Goal: Communication & Community: Connect with others

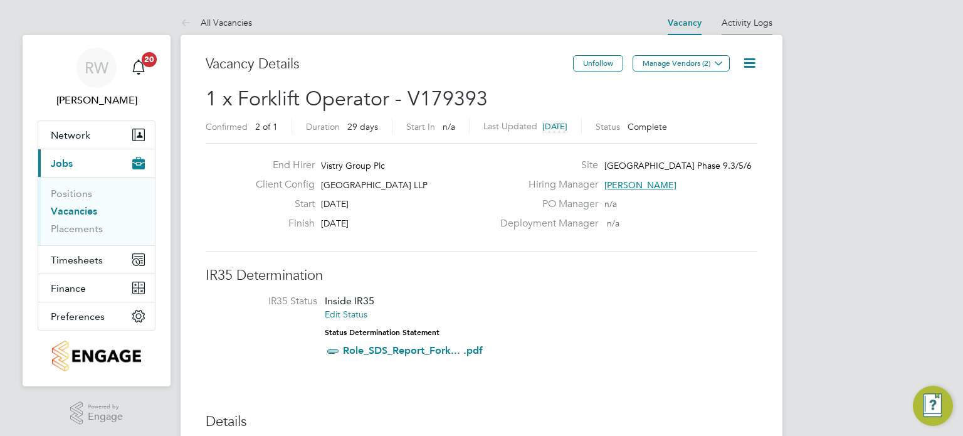
click at [748, 16] on li "Activity Logs" at bounding box center [747, 22] width 51 height 25
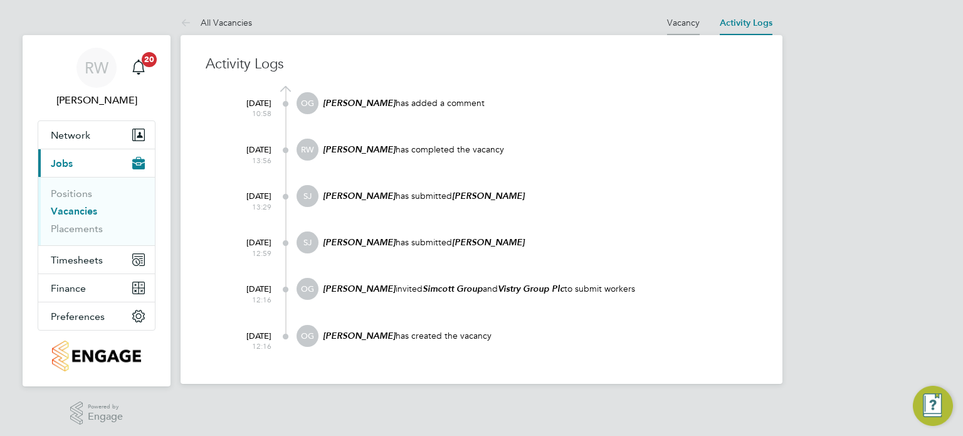
click at [689, 17] on link "Vacancy" at bounding box center [683, 22] width 33 height 11
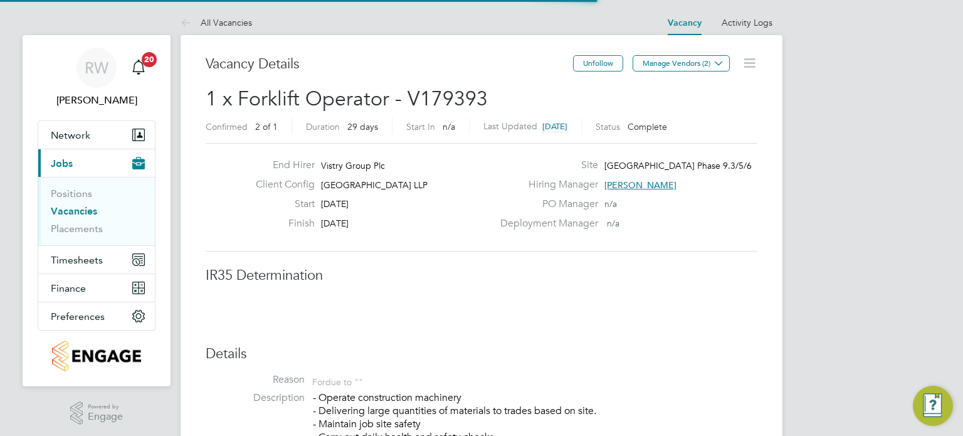
scroll to position [6, 6]
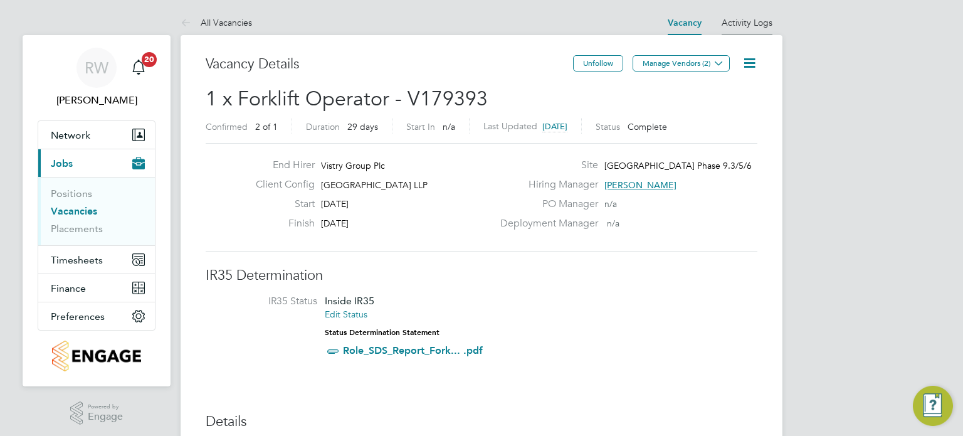
click at [748, 24] on link "Activity Logs" at bounding box center [747, 22] width 51 height 11
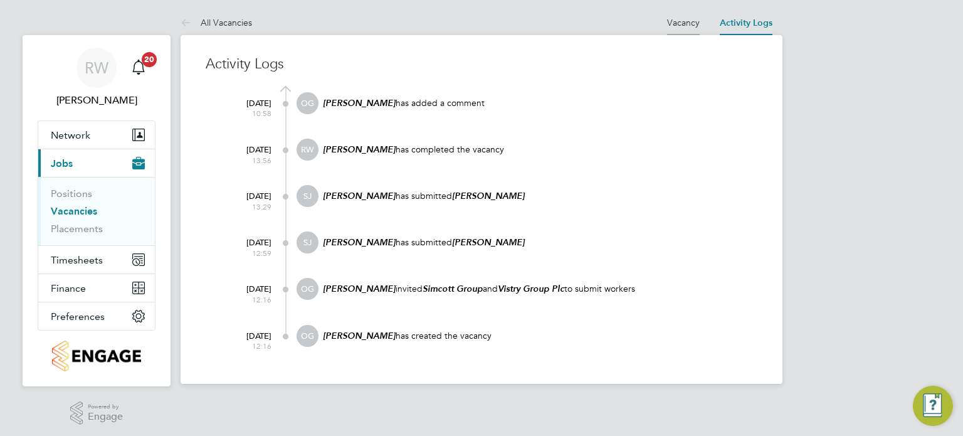
click at [685, 22] on link "Vacancy" at bounding box center [683, 22] width 33 height 11
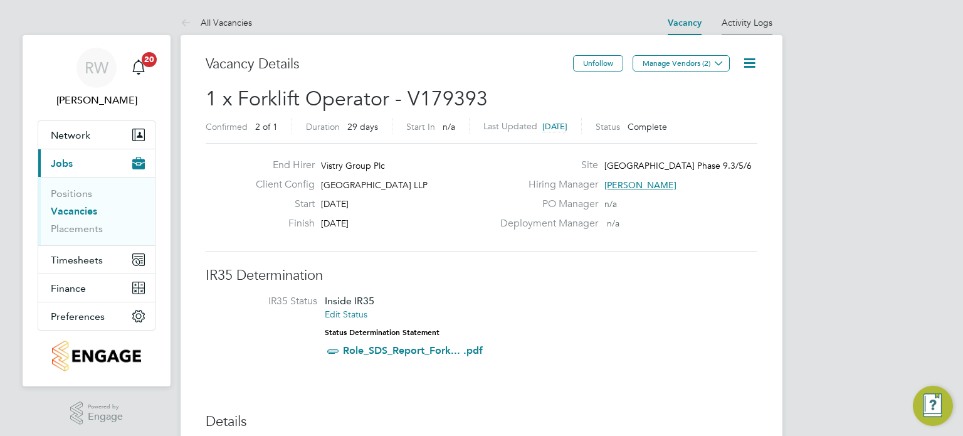
click at [742, 22] on link "Activity Logs" at bounding box center [747, 22] width 51 height 11
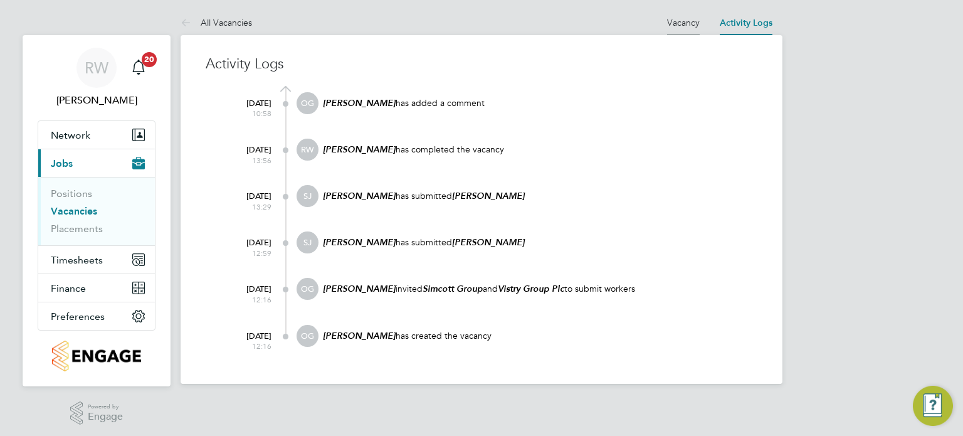
click at [691, 19] on link "Vacancy" at bounding box center [683, 22] width 33 height 11
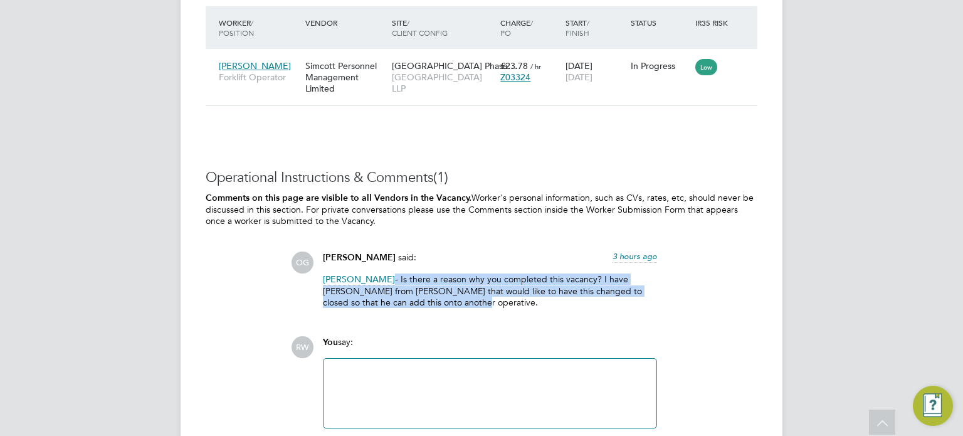
drag, startPoint x: 430, startPoint y: 300, endPoint x: 295, endPoint y: 275, distance: 136.5
click at [295, 275] on div "OG Olivia Glasgow said: 3 hours ago Richard Walsh - Is there a reason why you c…" at bounding box center [524, 285] width 467 height 66
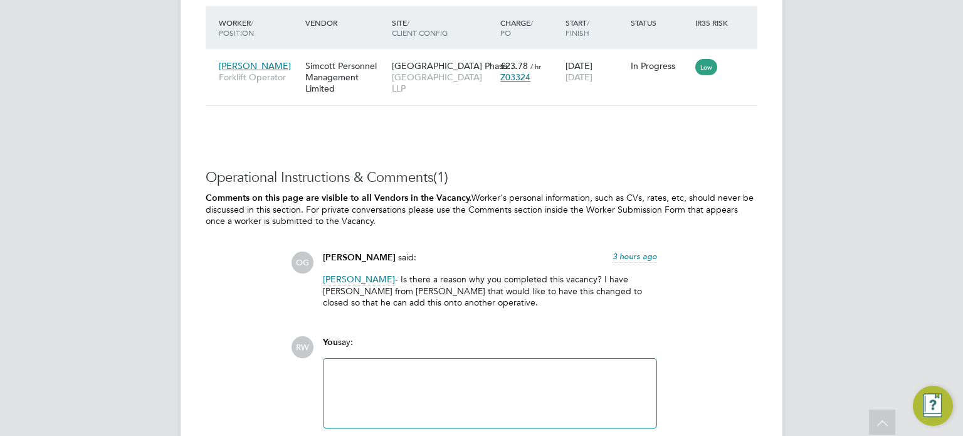
click at [507, 341] on div "You say:" at bounding box center [490, 347] width 334 height 22
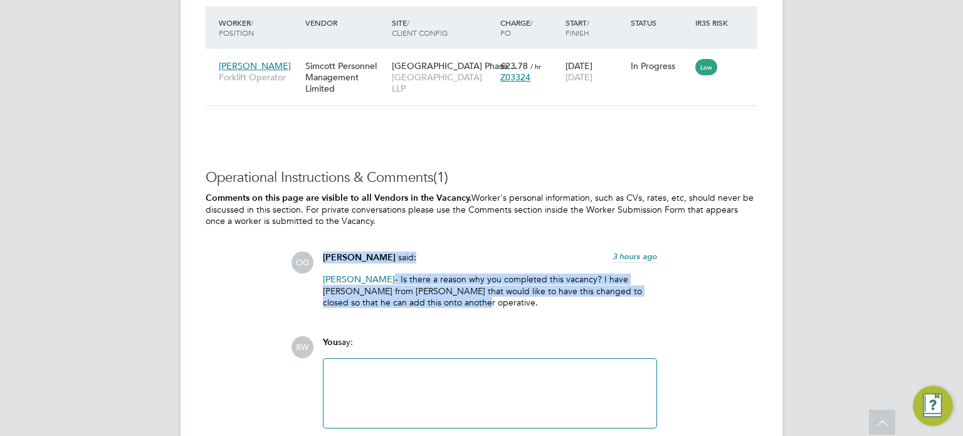
drag, startPoint x: 435, startPoint y: 314, endPoint x: 305, endPoint y: 237, distance: 150.7
click at [305, 237] on div "Operational Instructions & Comments (1) Comments on this page are visible to al…" at bounding box center [482, 314] width 552 height 290
copy div "Olivia Glasgow said: 3 hours ago Richard Walsh - Is there a reason why you comp…"
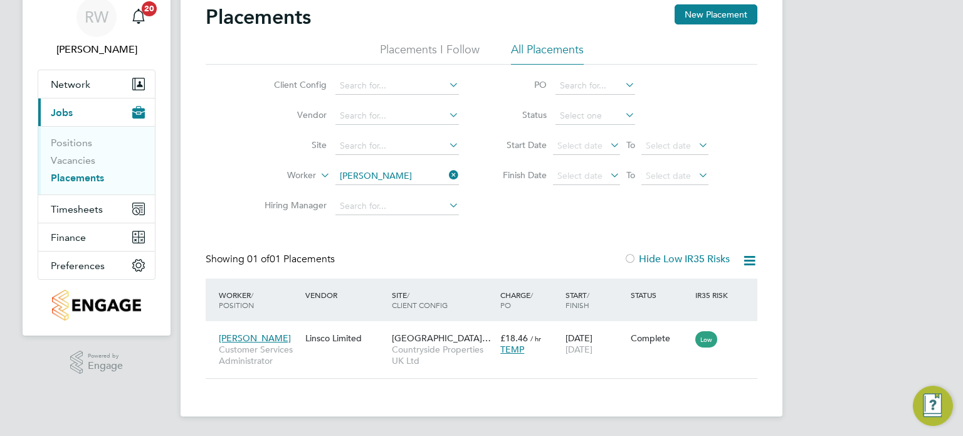
scroll to position [12, 60]
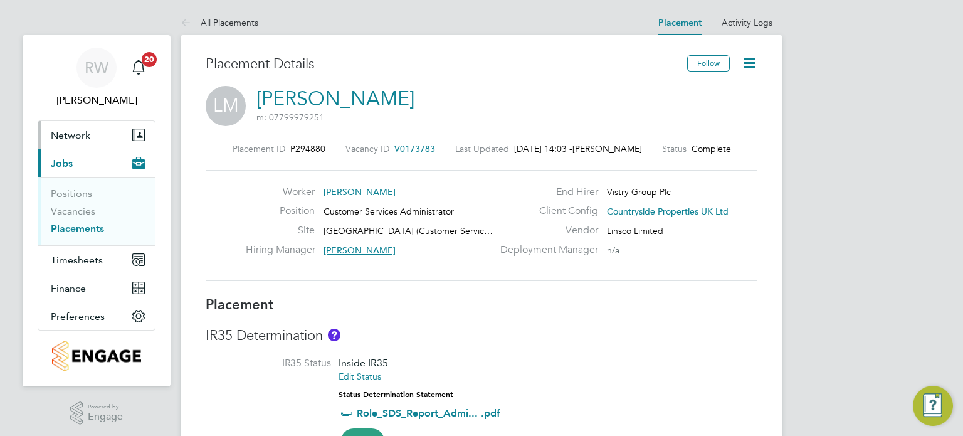
click at [78, 140] on button "Network" at bounding box center [96, 135] width 117 height 28
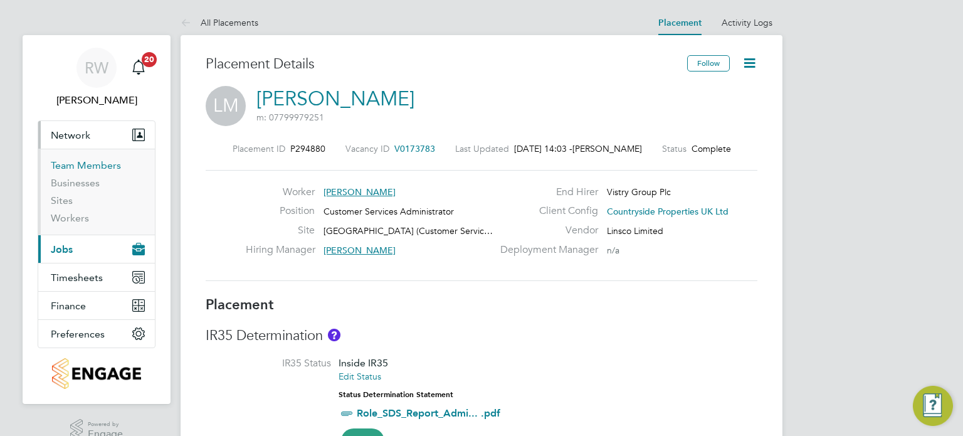
click at [73, 165] on link "Team Members" at bounding box center [86, 165] width 70 height 12
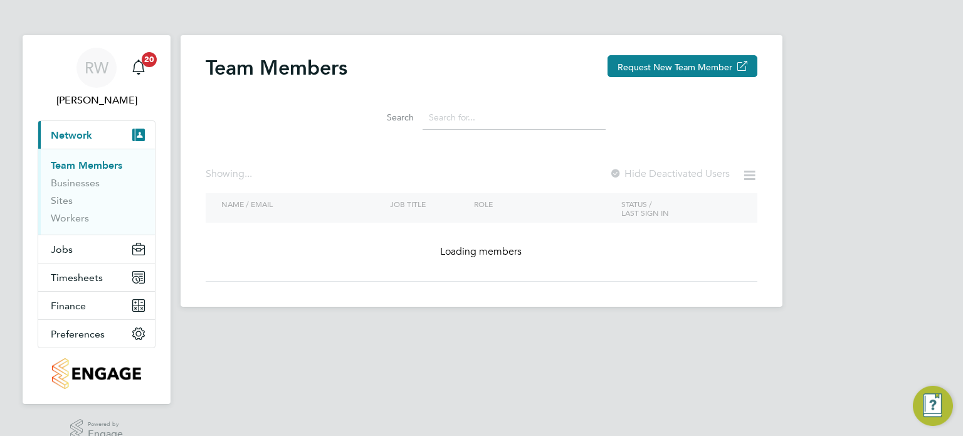
click at [456, 122] on input at bounding box center [514, 117] width 183 height 24
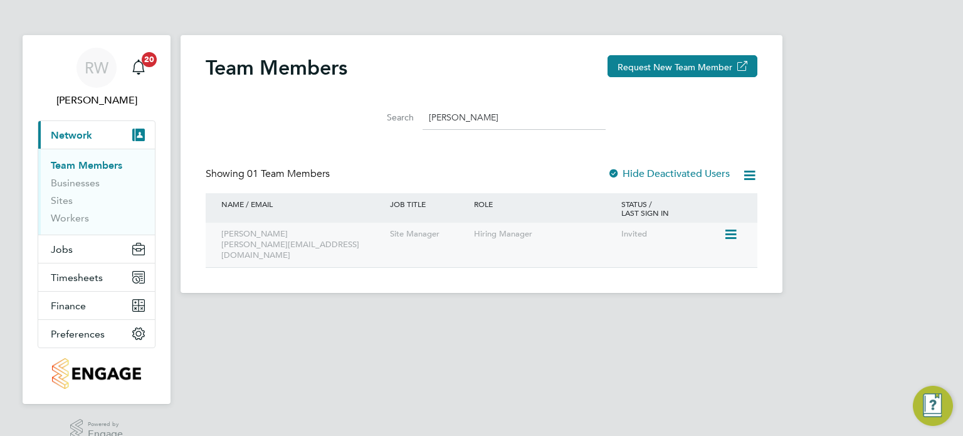
click at [726, 233] on icon at bounding box center [730, 234] width 13 height 15
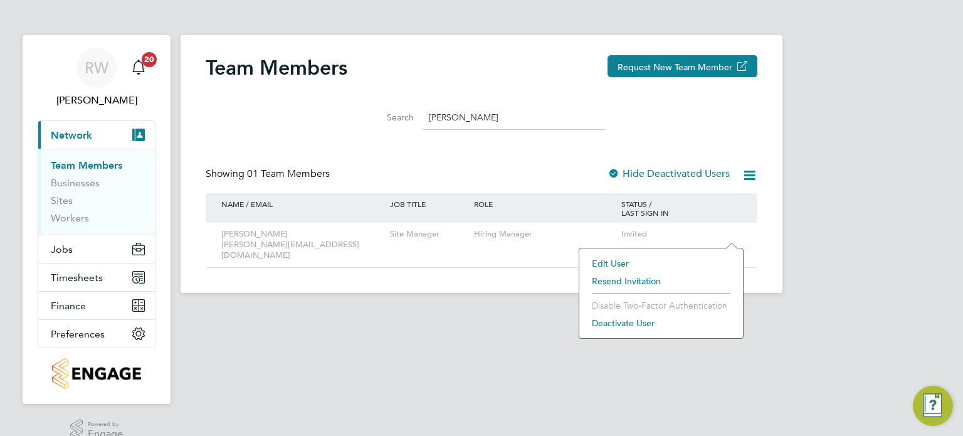
click at [627, 280] on li "Resend Invitation" at bounding box center [661, 281] width 151 height 18
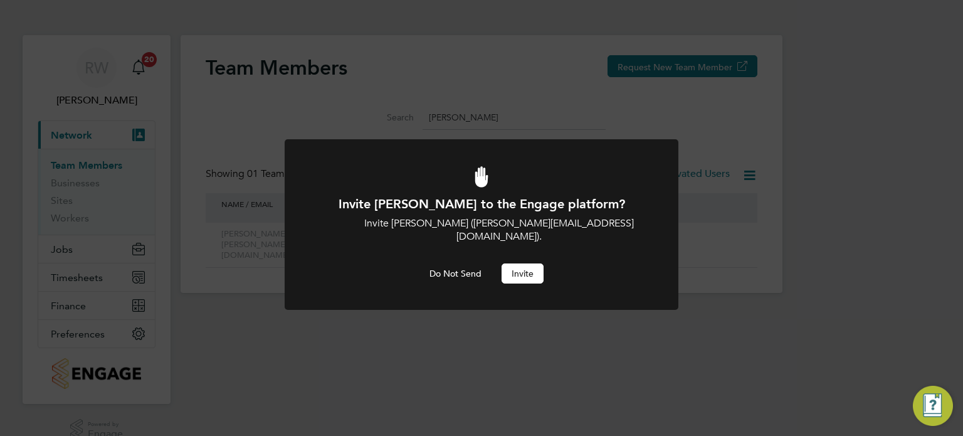
click at [539, 263] on button "Invite" at bounding box center [523, 273] width 42 height 20
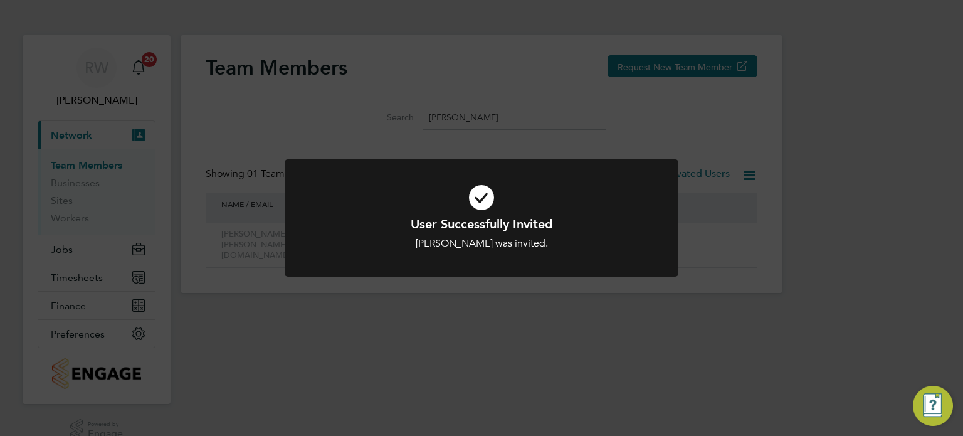
click at [487, 259] on div at bounding box center [482, 217] width 394 height 117
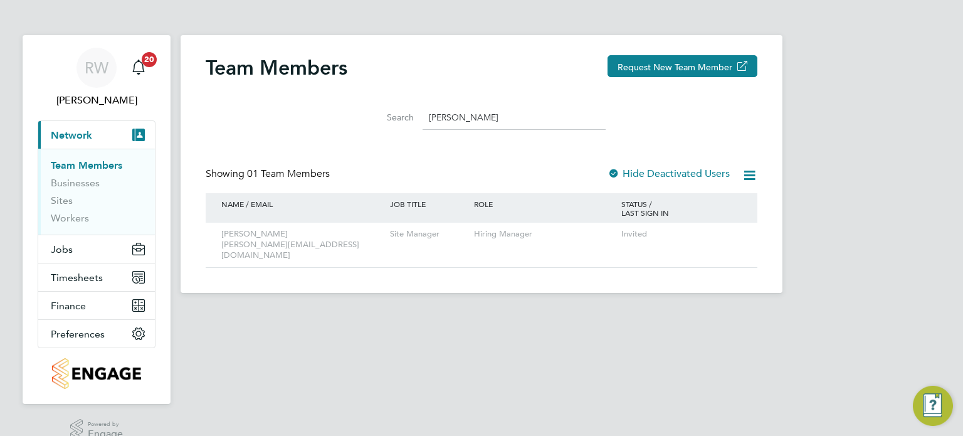
drag, startPoint x: 480, startPoint y: 110, endPoint x: 384, endPoint y: 125, distance: 97.1
click at [384, 125] on div "Search [PERSON_NAME]" at bounding box center [482, 117] width 248 height 24
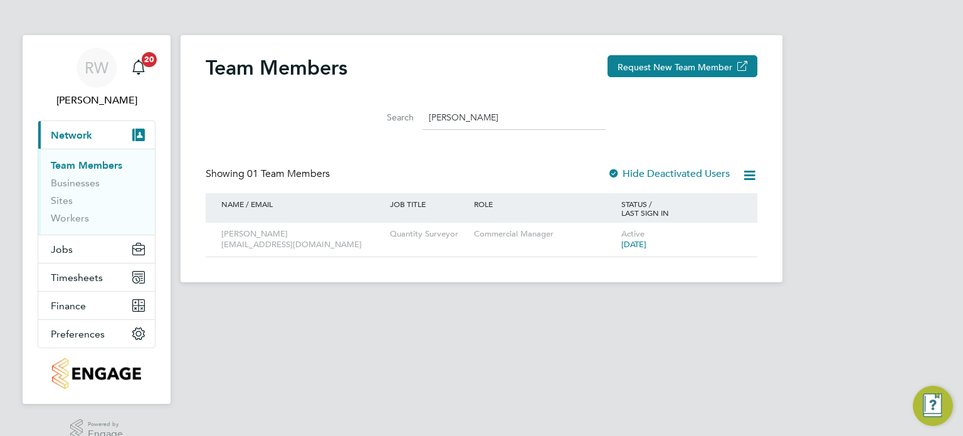
type input "[PERSON_NAME]"
click at [437, 140] on div "Team Members Request New Team Member Search [PERSON_NAME] Showing 01 Team Membe…" at bounding box center [482, 156] width 552 height 202
click at [654, 72] on button "Request New Team Member" at bounding box center [683, 66] width 150 height 22
